Goal: Task Accomplishment & Management: Complete application form

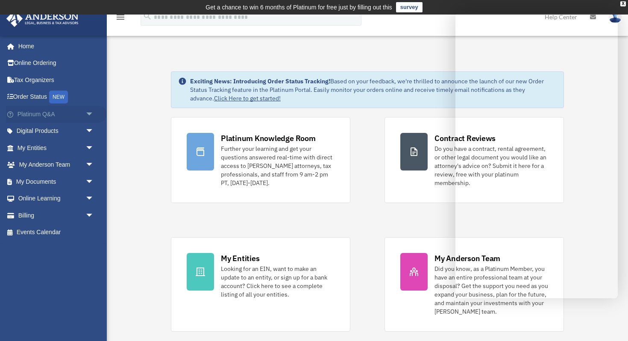
click at [73, 115] on link "Platinum Q&A arrow_drop_down" at bounding box center [56, 113] width 101 height 17
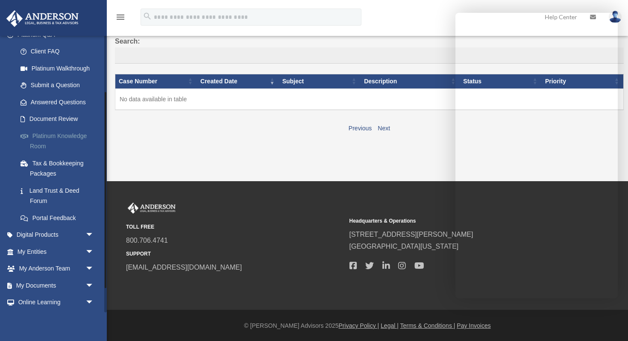
scroll to position [60, 0]
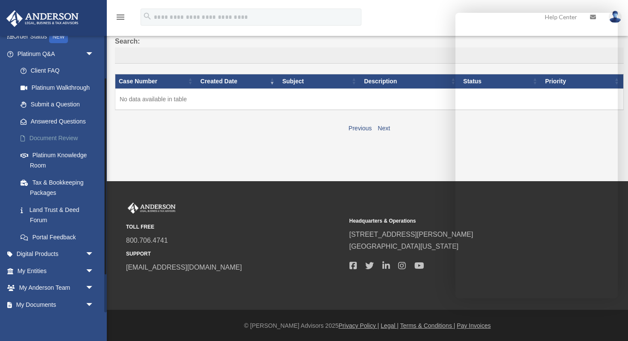
click at [44, 140] on link "Document Review" at bounding box center [59, 138] width 95 height 17
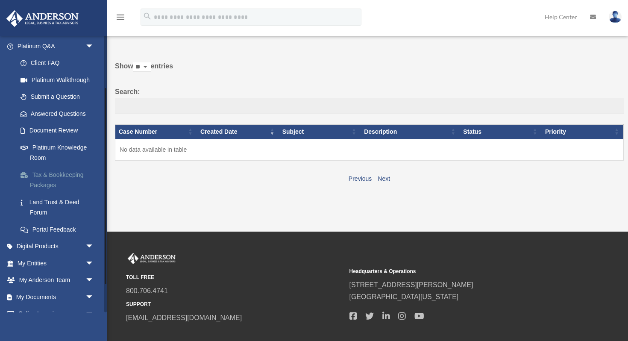
scroll to position [114, 0]
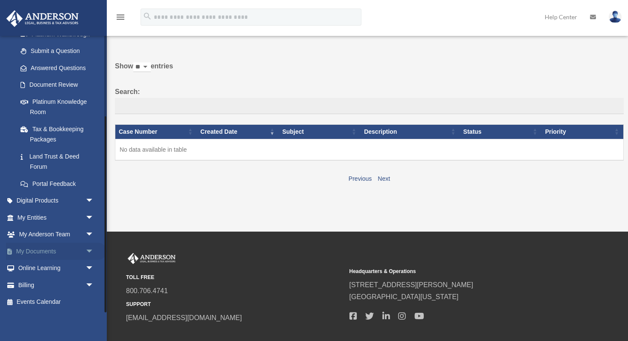
click at [88, 250] on span "arrow_drop_down" at bounding box center [93, 252] width 17 height 18
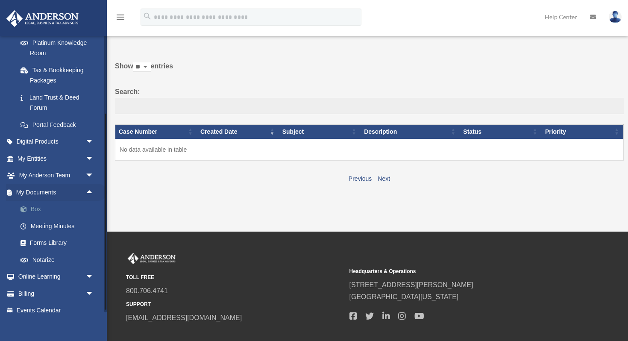
scroll to position [177, 0]
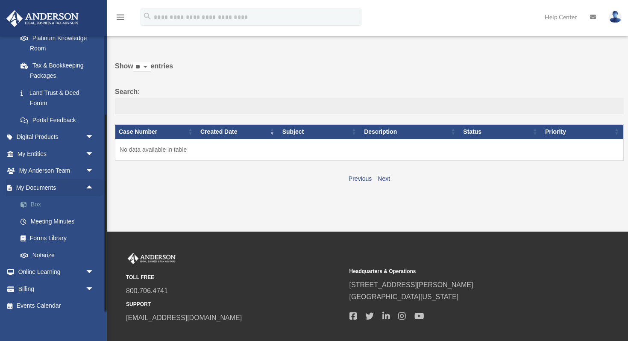
click at [36, 202] on link "Box" at bounding box center [59, 204] width 95 height 17
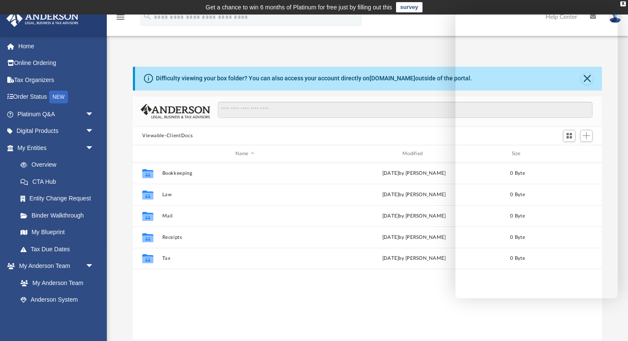
scroll to position [194, 469]
click at [311, 316] on div "Collaborated Folder Bookkeeping Tue Aug 26 2025 by Charles Rogler 0 Byte Collab…" at bounding box center [367, 250] width 469 height 177
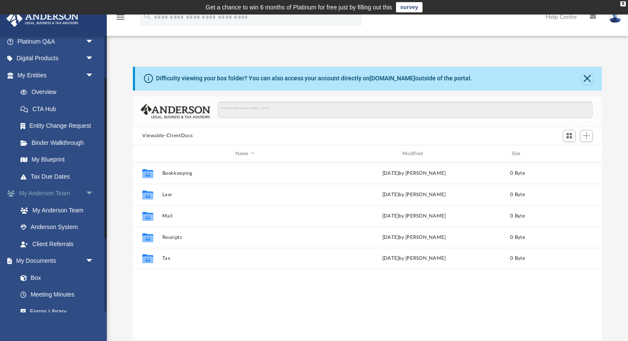
scroll to position [73, 0]
click at [58, 207] on link "My Anderson Team" at bounding box center [59, 209] width 95 height 17
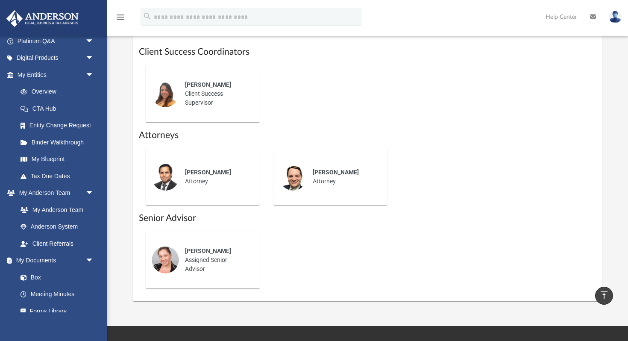
scroll to position [357, 0]
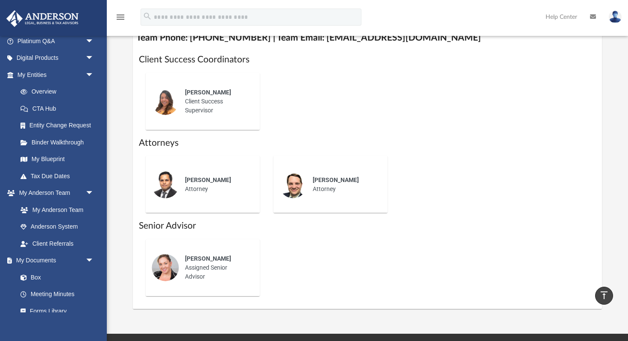
click at [196, 177] on span "Phil Barr" at bounding box center [208, 179] width 46 height 7
click at [166, 185] on img at bounding box center [165, 184] width 27 height 27
click at [341, 179] on span "Troy Christiansen" at bounding box center [336, 179] width 46 height 7
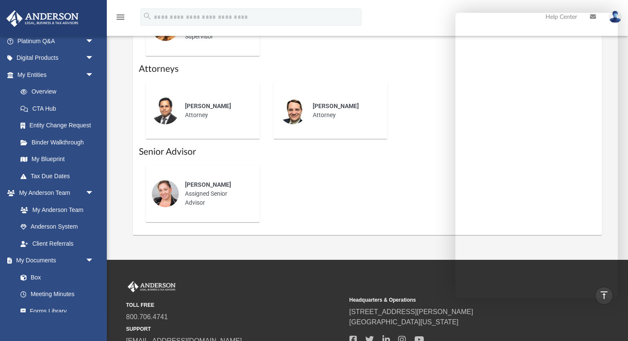
scroll to position [501, 0]
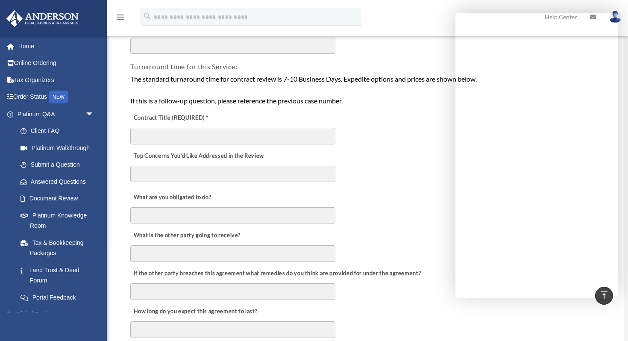
scroll to position [162, 0]
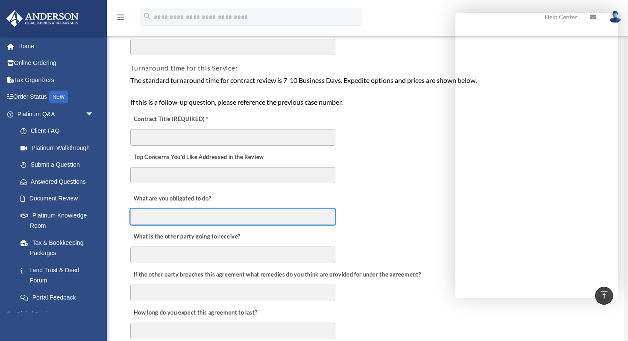
click at [217, 220] on input "What are you obligated to do?" at bounding box center [232, 216] width 205 height 16
click at [384, 172] on div "Top Concerns You’d Like Addressed in the Review" at bounding box center [366, 166] width 474 height 41
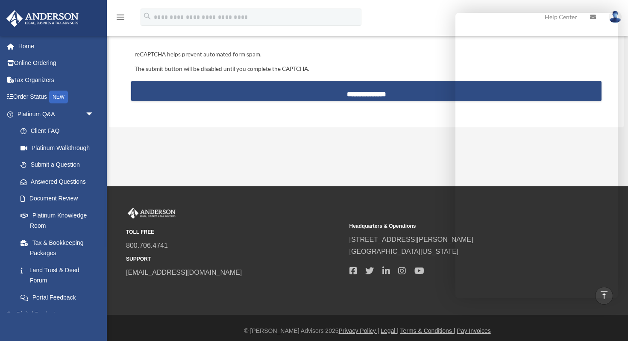
scroll to position [902, 0]
